Goal: Check status: Check status

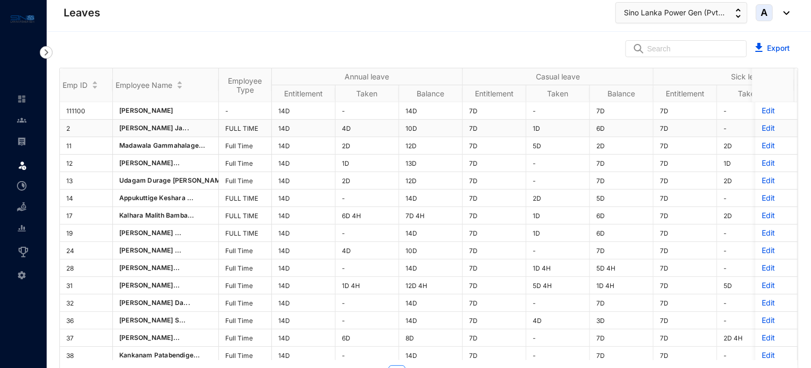
click at [78, 125] on td "2" at bounding box center [86, 128] width 53 height 17
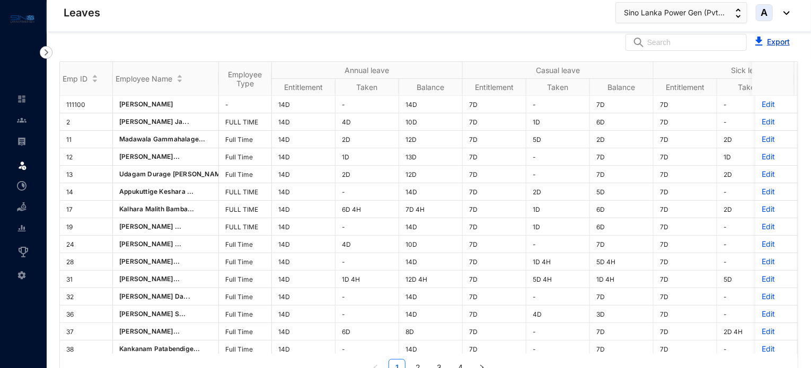
click at [755, 42] on img "button" at bounding box center [758, 41] width 7 height 9
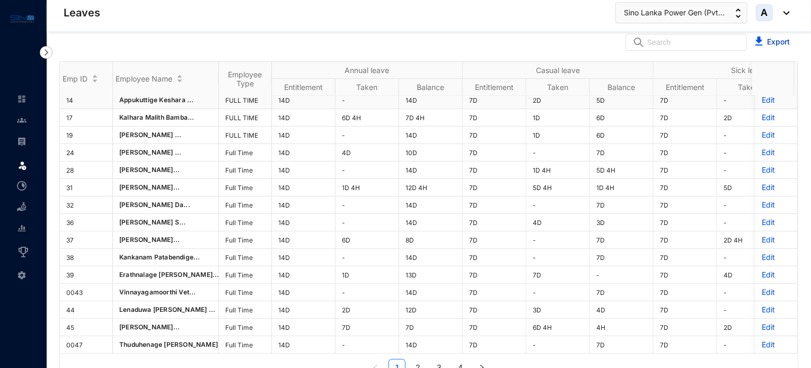
scroll to position [13, 0]
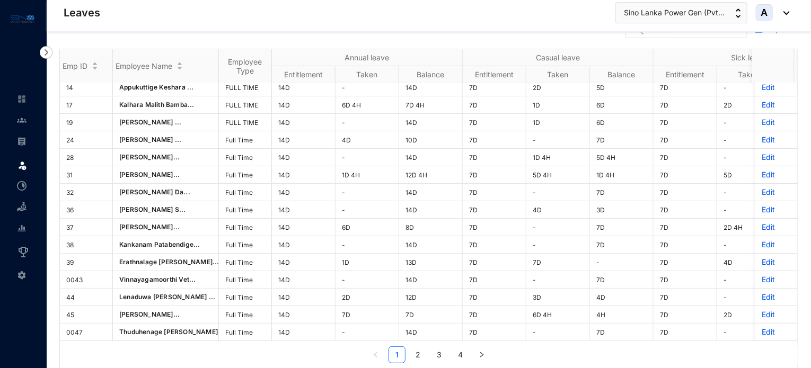
click at [803, 360] on div at bounding box center [803, 360] width 0 height 0
click at [418, 353] on link "2" at bounding box center [418, 355] width 16 height 16
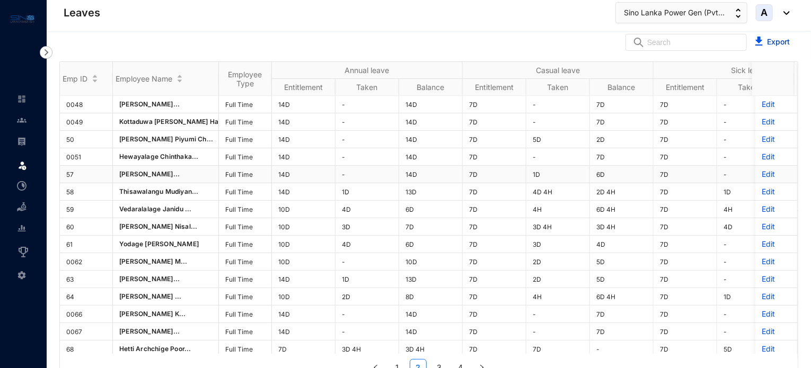
scroll to position [0, 0]
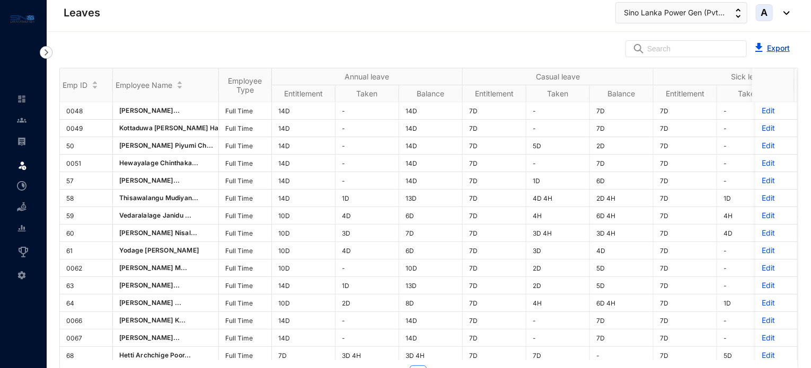
click at [756, 47] on img "button" at bounding box center [758, 47] width 7 height 9
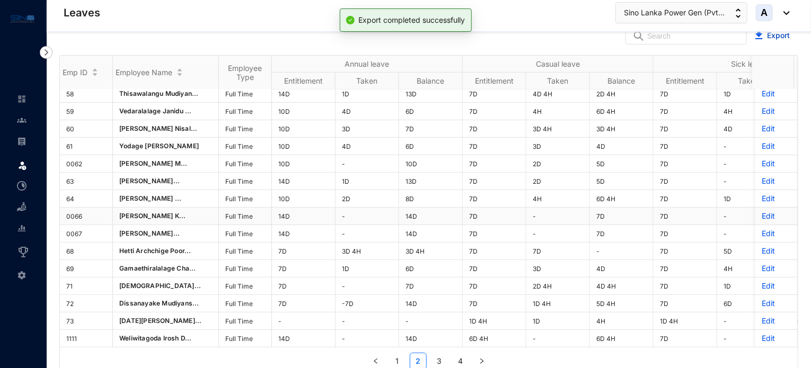
scroll to position [6, 0]
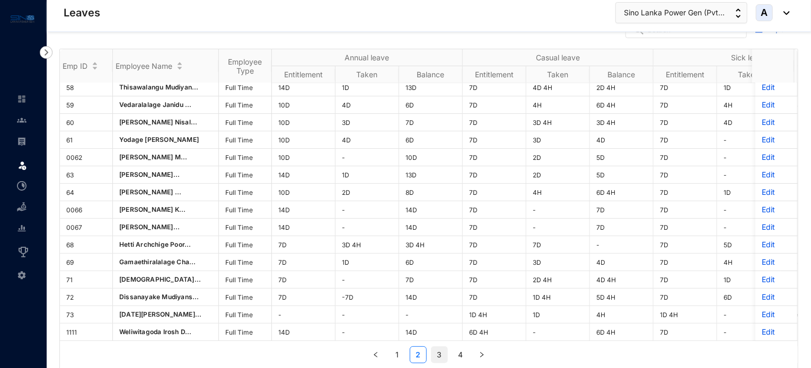
click at [438, 358] on link "3" at bounding box center [439, 355] width 16 height 16
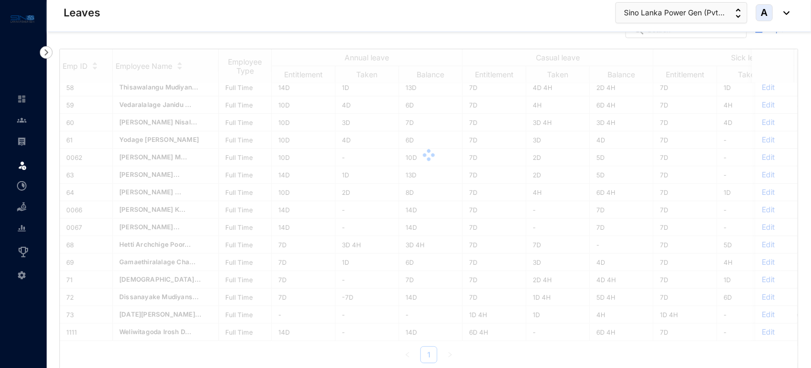
scroll to position [0, 0]
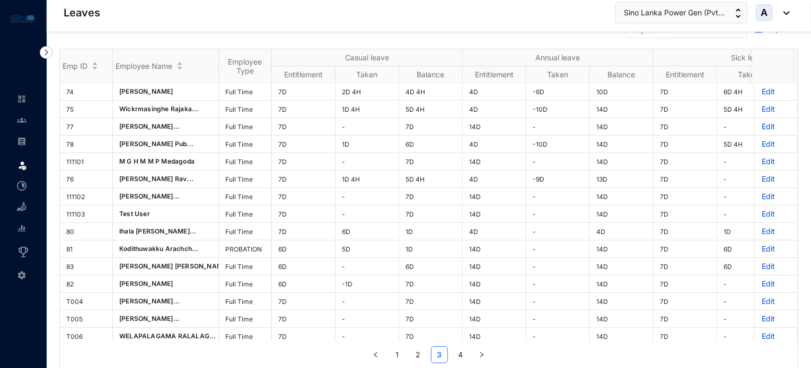
click at [803, 360] on div at bounding box center [803, 360] width 0 height 0
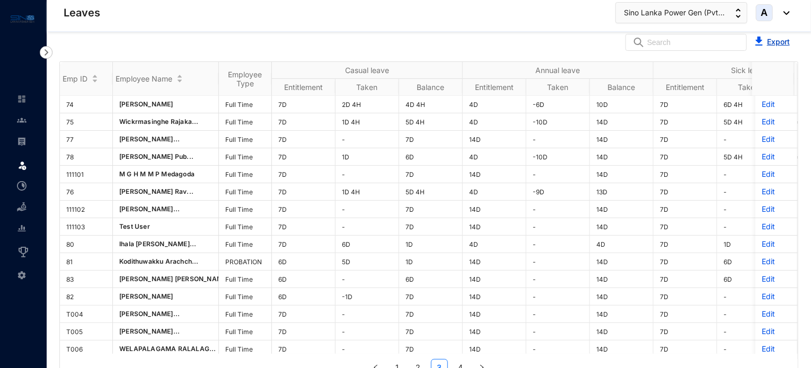
click at [757, 40] on img "button" at bounding box center [758, 41] width 7 height 9
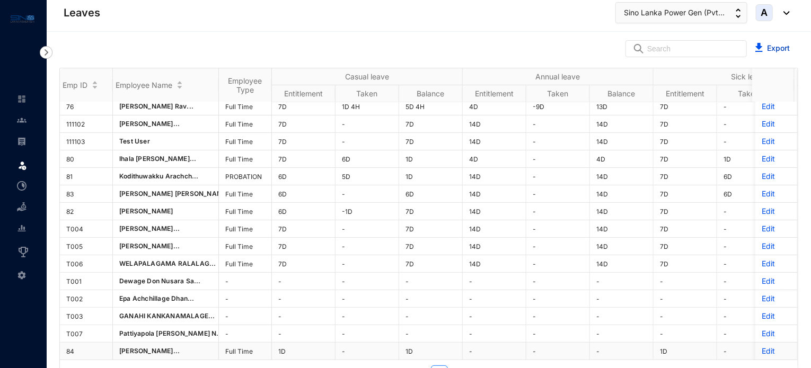
scroll to position [13, 0]
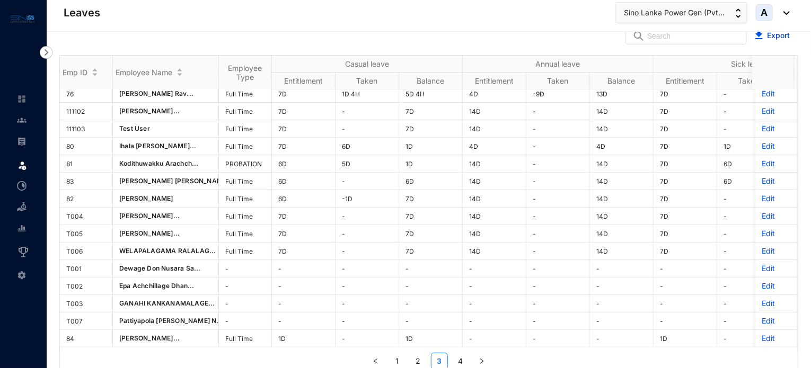
click at [458, 361] on link "4" at bounding box center [460, 361] width 16 height 16
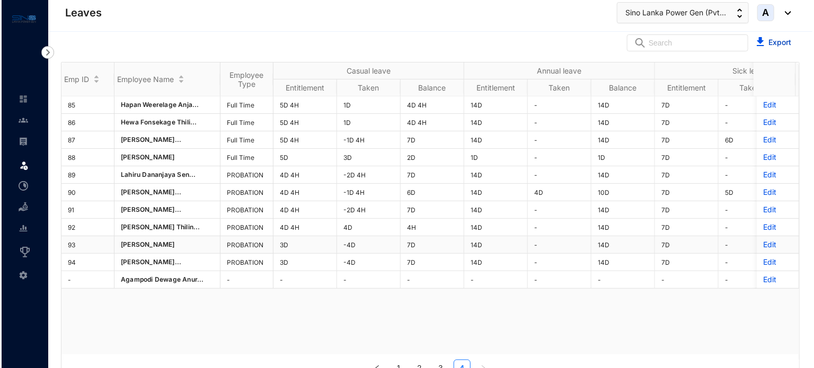
scroll to position [0, 0]
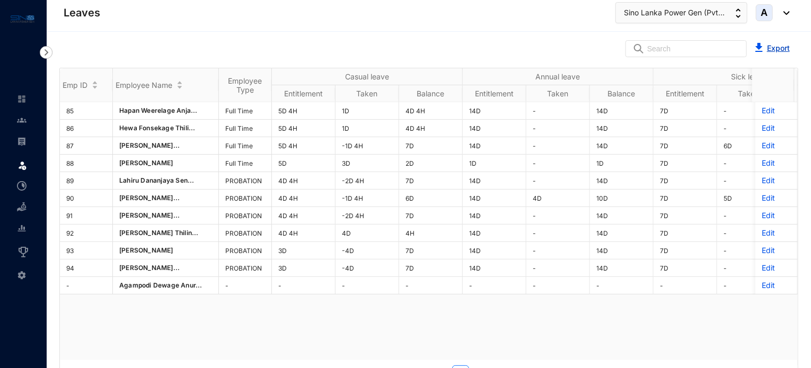
click at [757, 46] on img "button" at bounding box center [758, 47] width 7 height 9
click at [738, 19] on button "Sino Lanka Power Gen (Pvt..." at bounding box center [681, 12] width 132 height 21
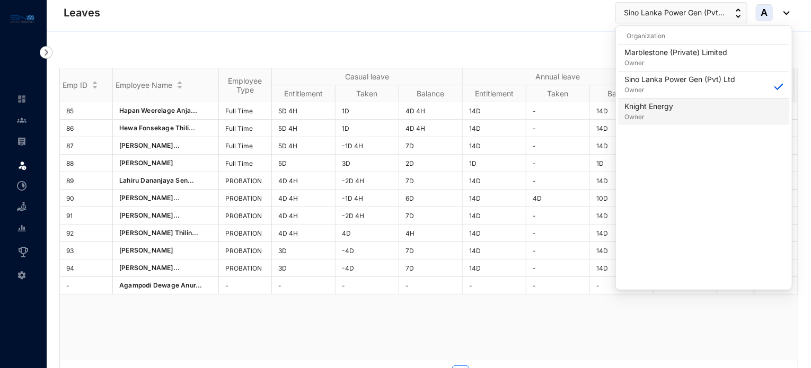
click at [686, 119] on div "Knight Energy Owner" at bounding box center [703, 111] width 159 height 21
